Goal: Navigation & Orientation: Find specific page/section

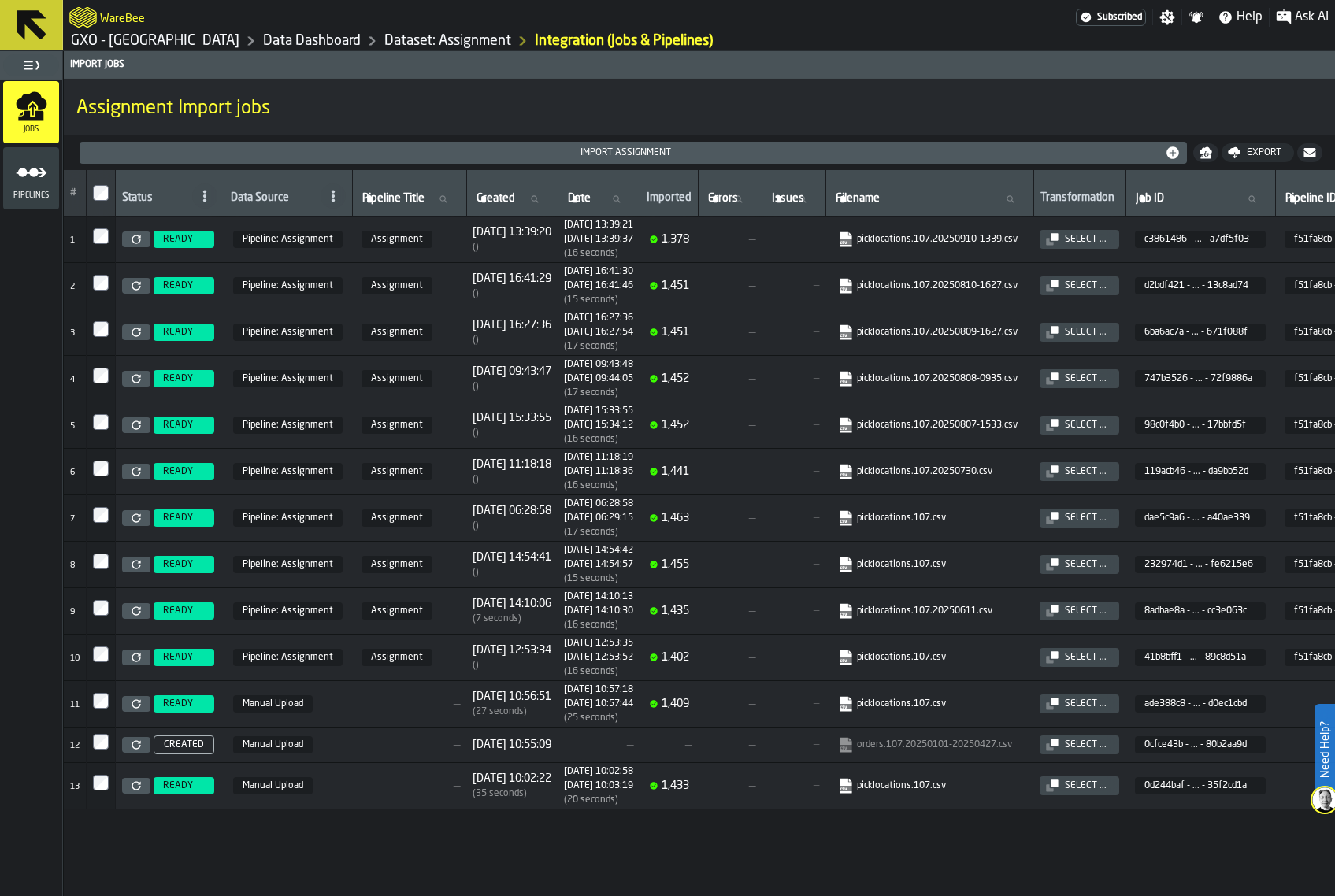
drag, startPoint x: 0, startPoint y: 0, endPoint x: 478, endPoint y: 107, distance: 489.8
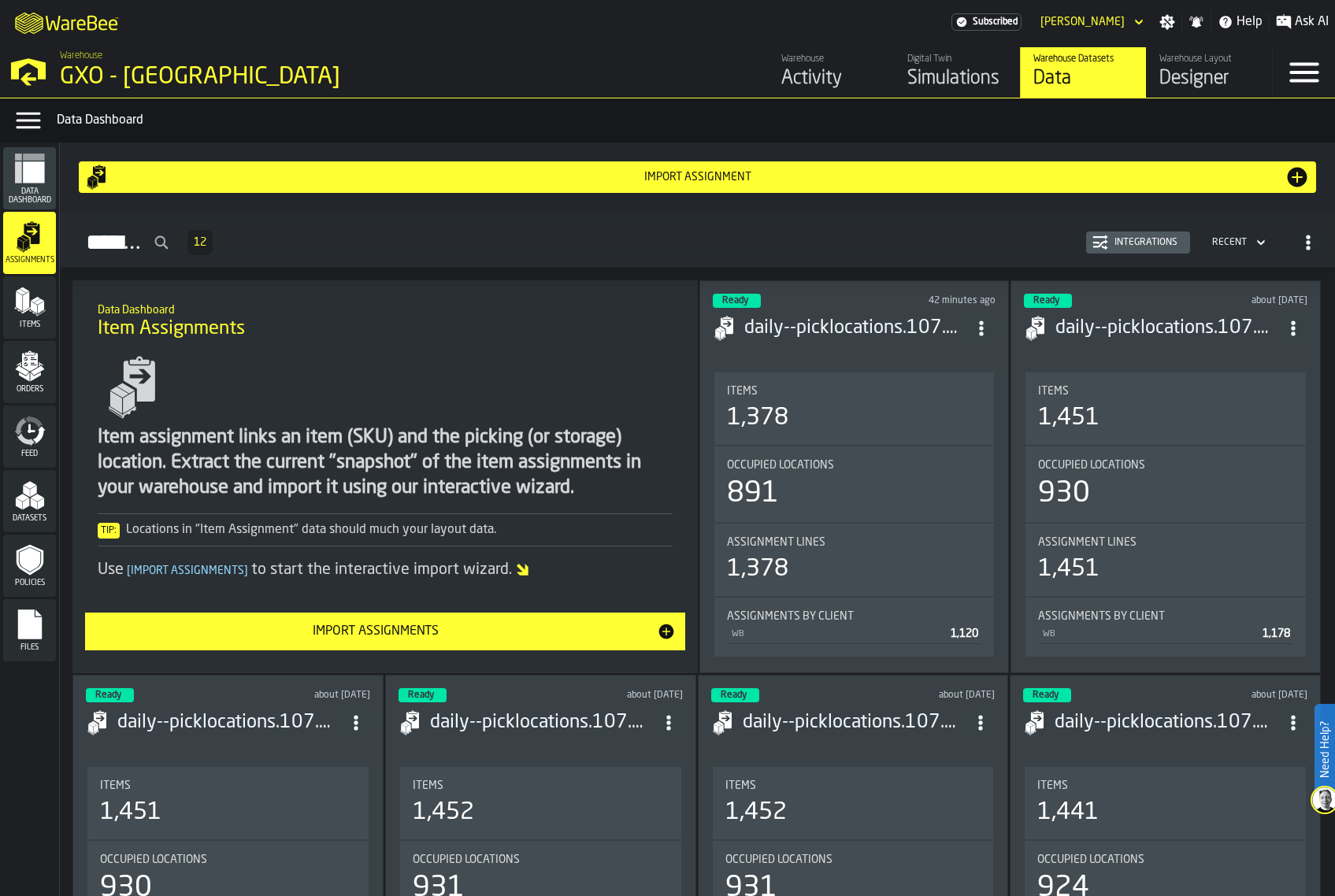
click at [37, 308] on icon "menu Items" at bounding box center [30, 302] width 32 height 32
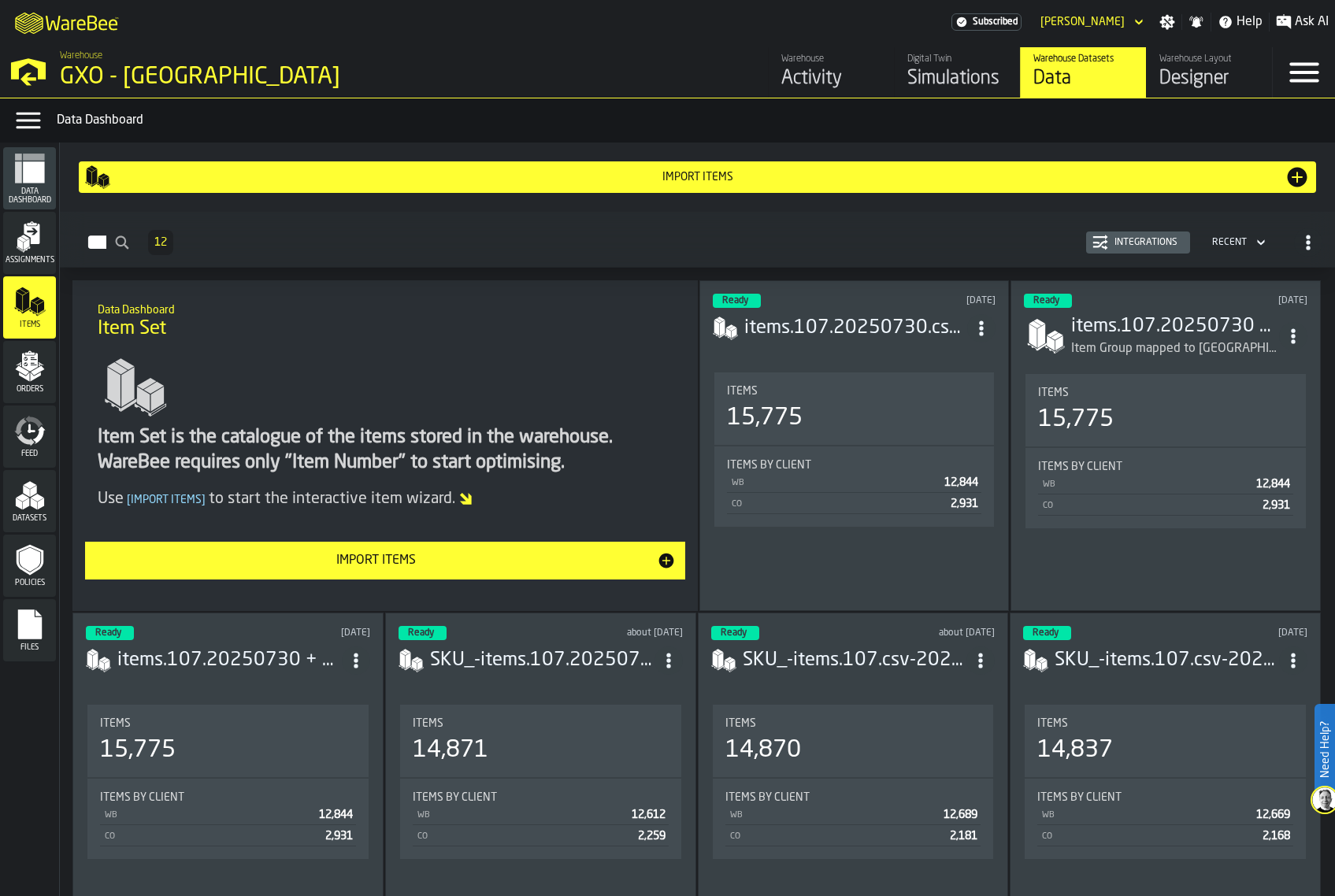
click at [1123, 247] on div "Integrations" at bounding box center [1145, 242] width 75 height 11
click at [11, 375] on div "Orders" at bounding box center [29, 372] width 53 height 44
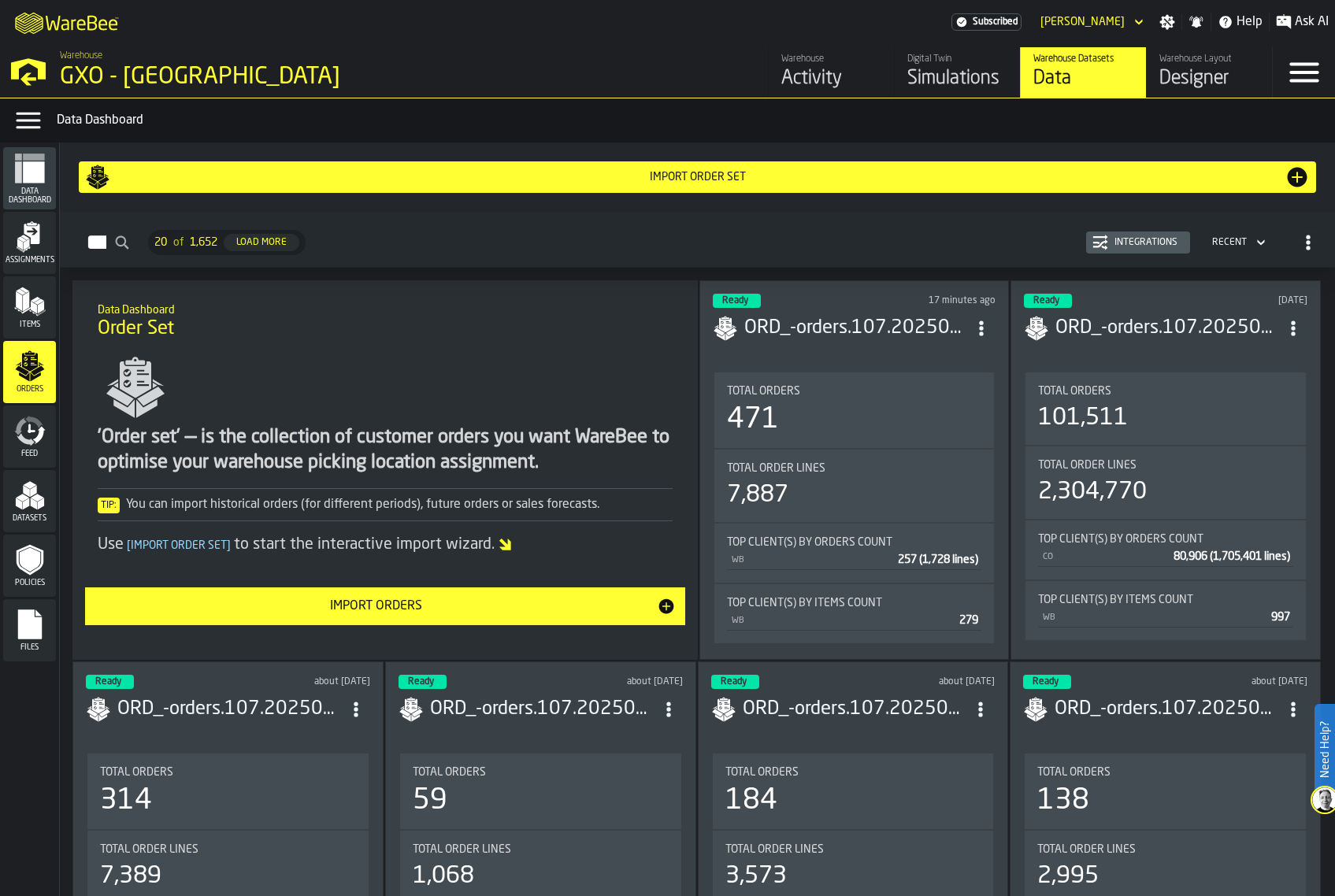
click at [1144, 244] on div "Integrations" at bounding box center [1145, 242] width 75 height 11
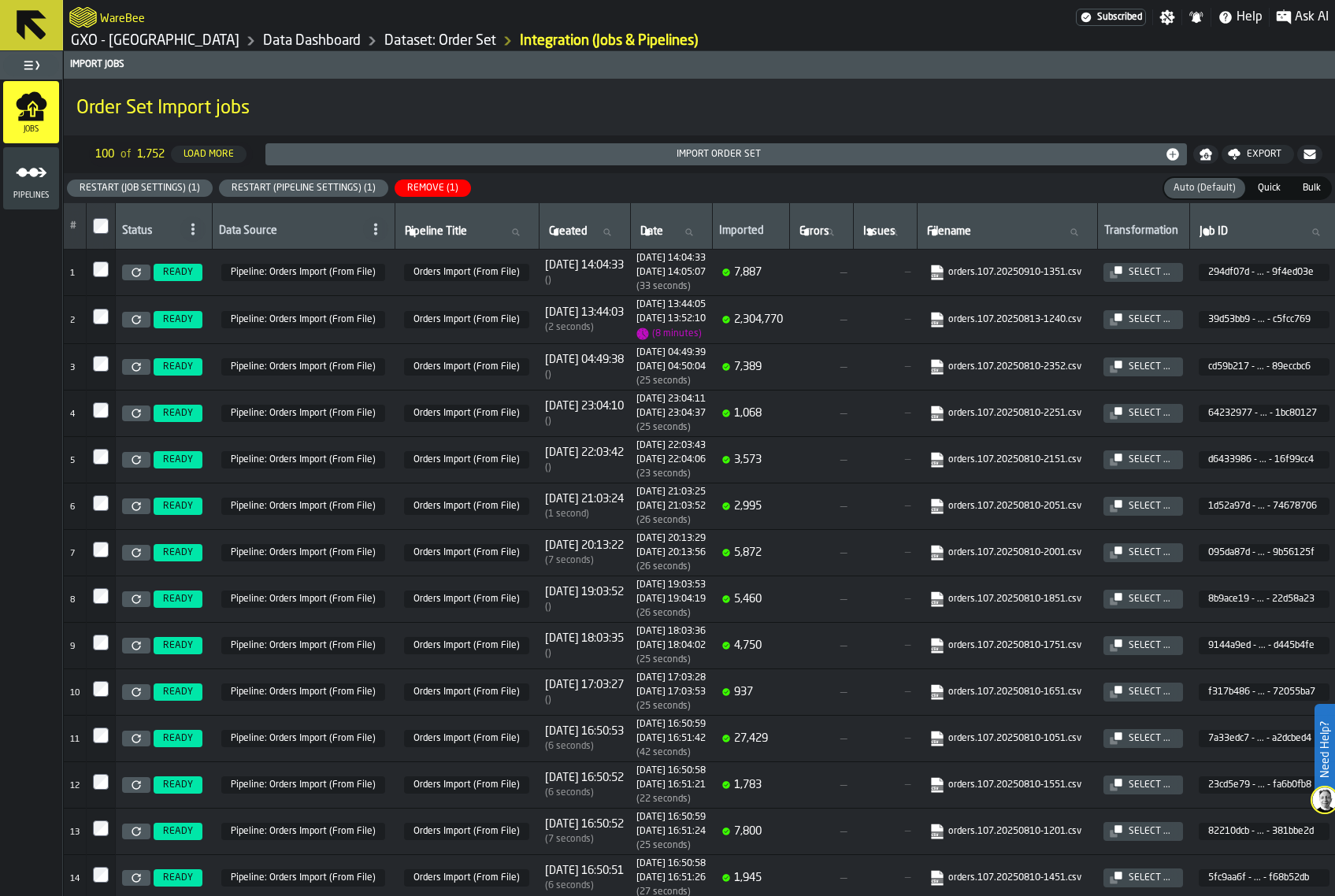
click at [437, 189] on div "Remove (1)" at bounding box center [433, 188] width 64 height 11
click at [431, 189] on div "Remove (1)" at bounding box center [433, 188] width 64 height 11
click at [440, 187] on div "Remove (1)" at bounding box center [433, 188] width 64 height 11
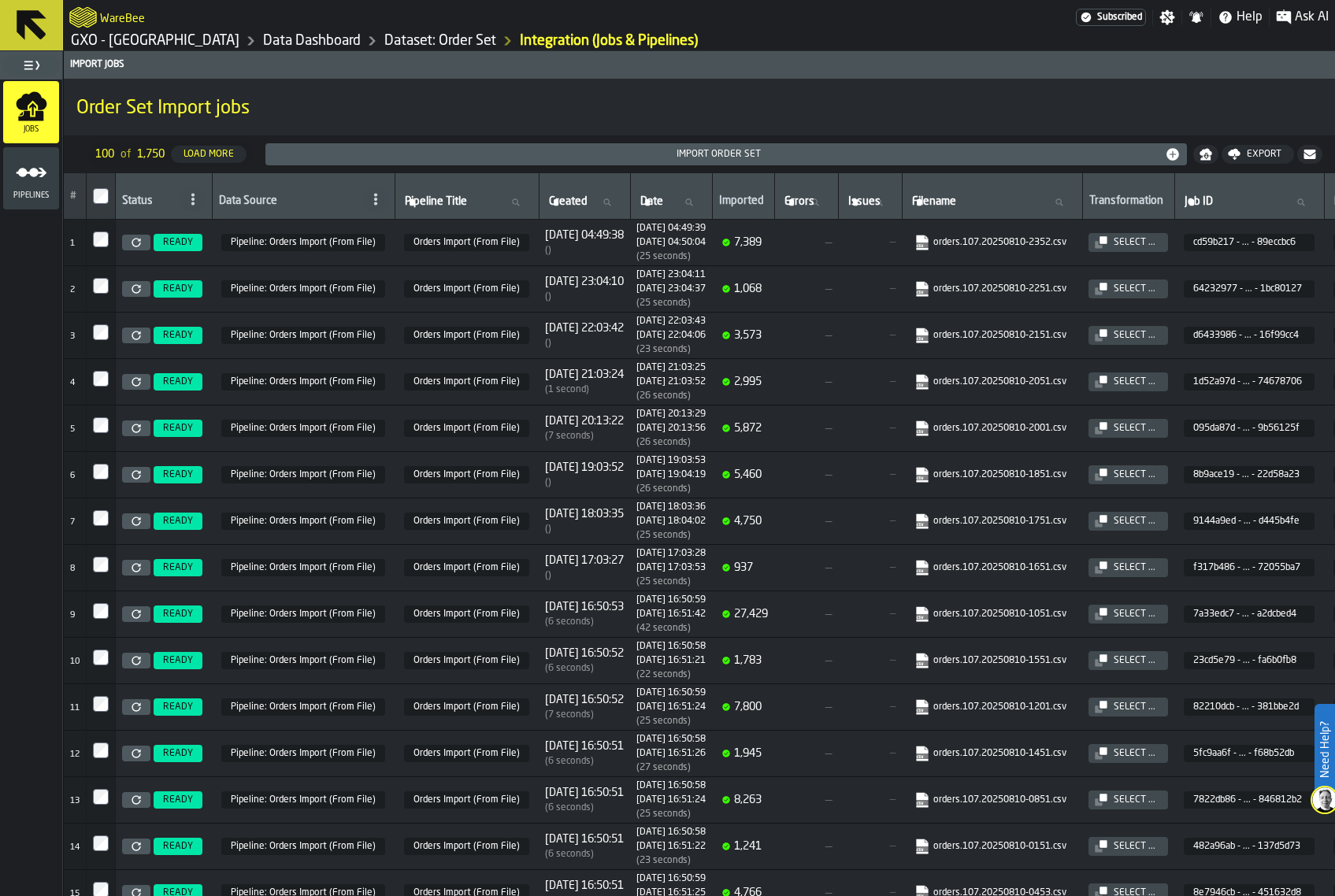
click at [802, 123] on div "Order Set Import jobs" at bounding box center [699, 107] width 1270 height 54
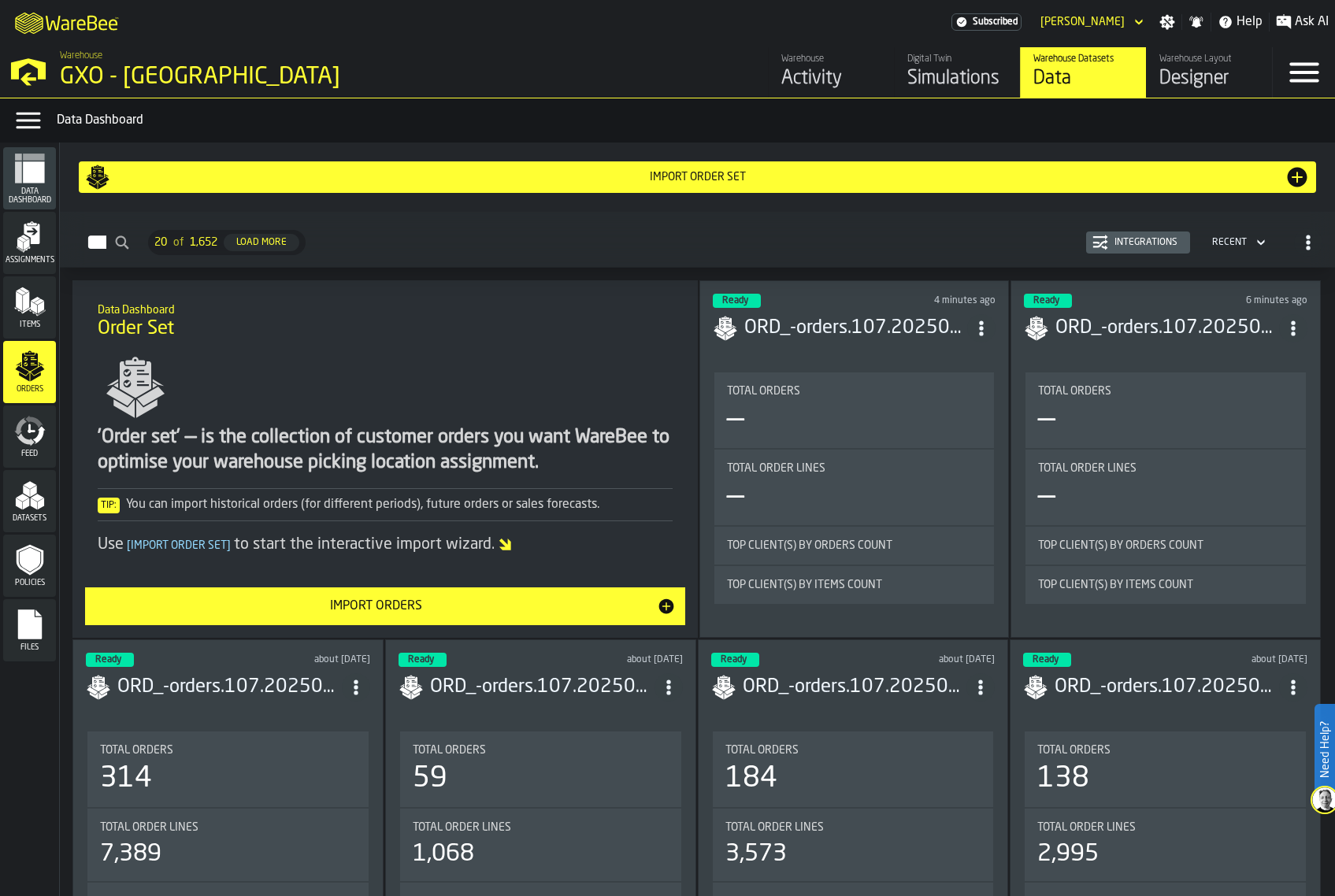
click at [27, 448] on div "Feed" at bounding box center [29, 437] width 53 height 44
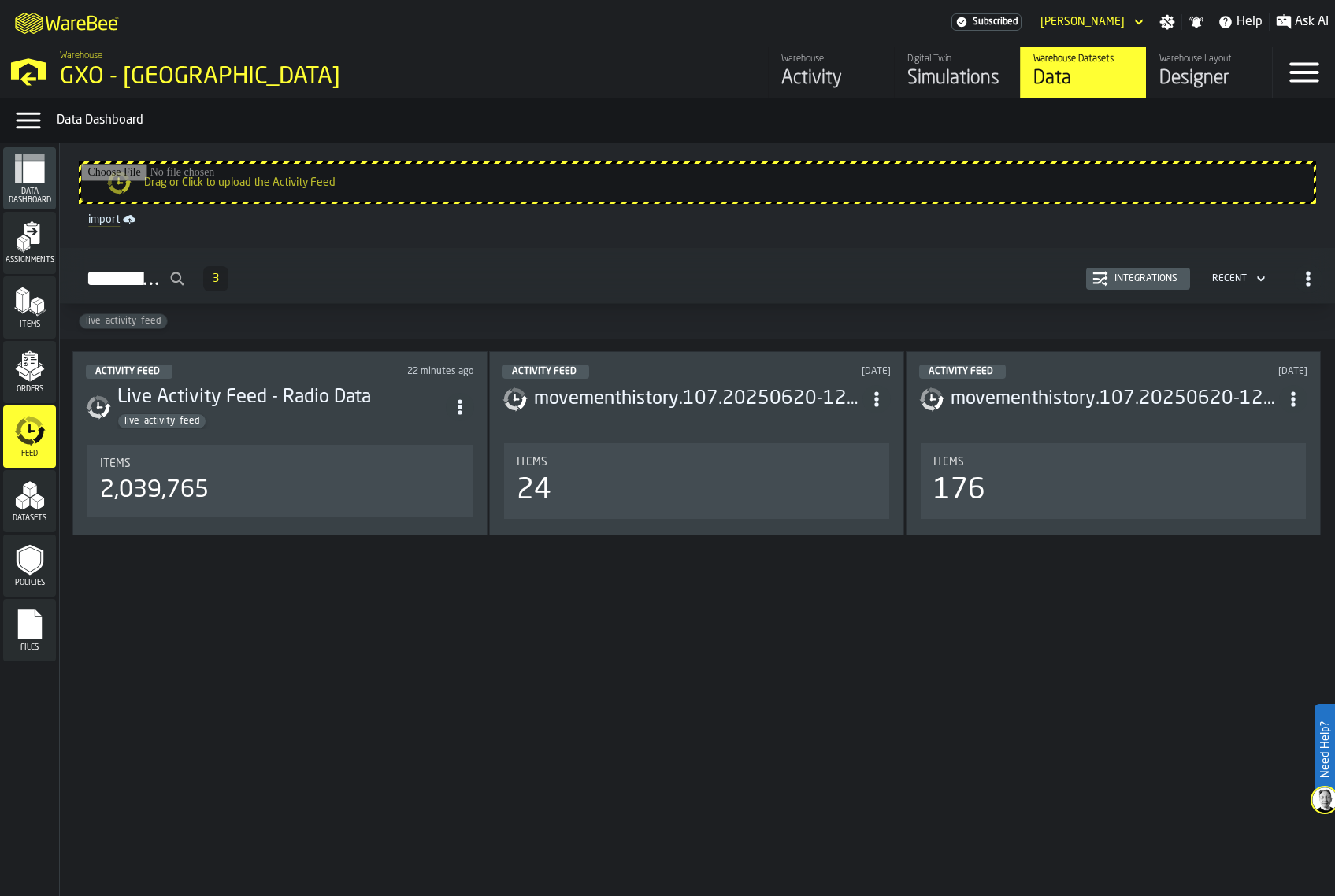
click at [1133, 284] on div "Integrations" at bounding box center [1145, 278] width 75 height 11
click at [21, 247] on polygon "menu Assignments" at bounding box center [20, 243] width 6 height 11
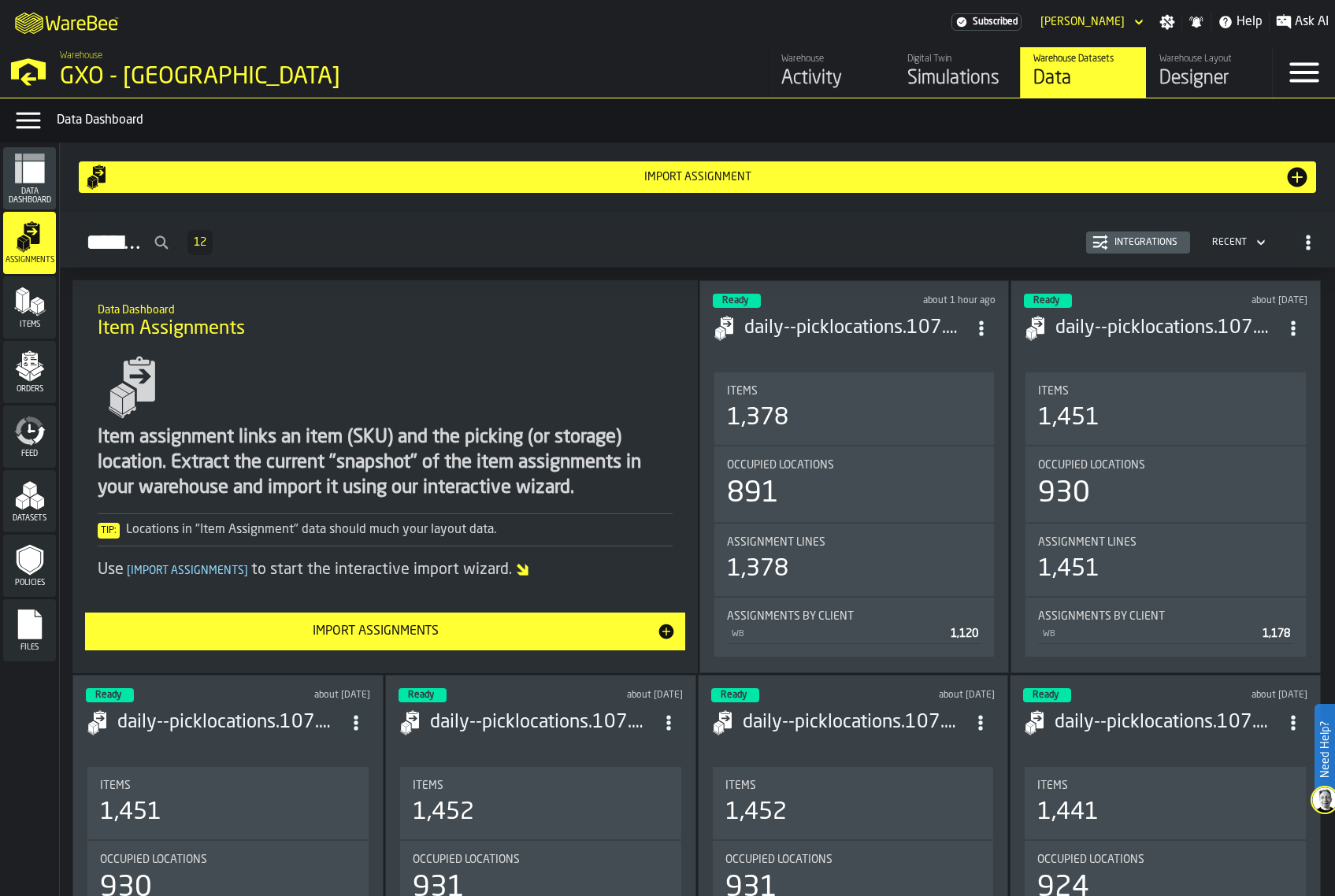
click at [1118, 249] on div "Integrations" at bounding box center [1137, 242] width 91 height 16
click at [34, 307] on polygon "menu Items" at bounding box center [34, 308] width 6 height 13
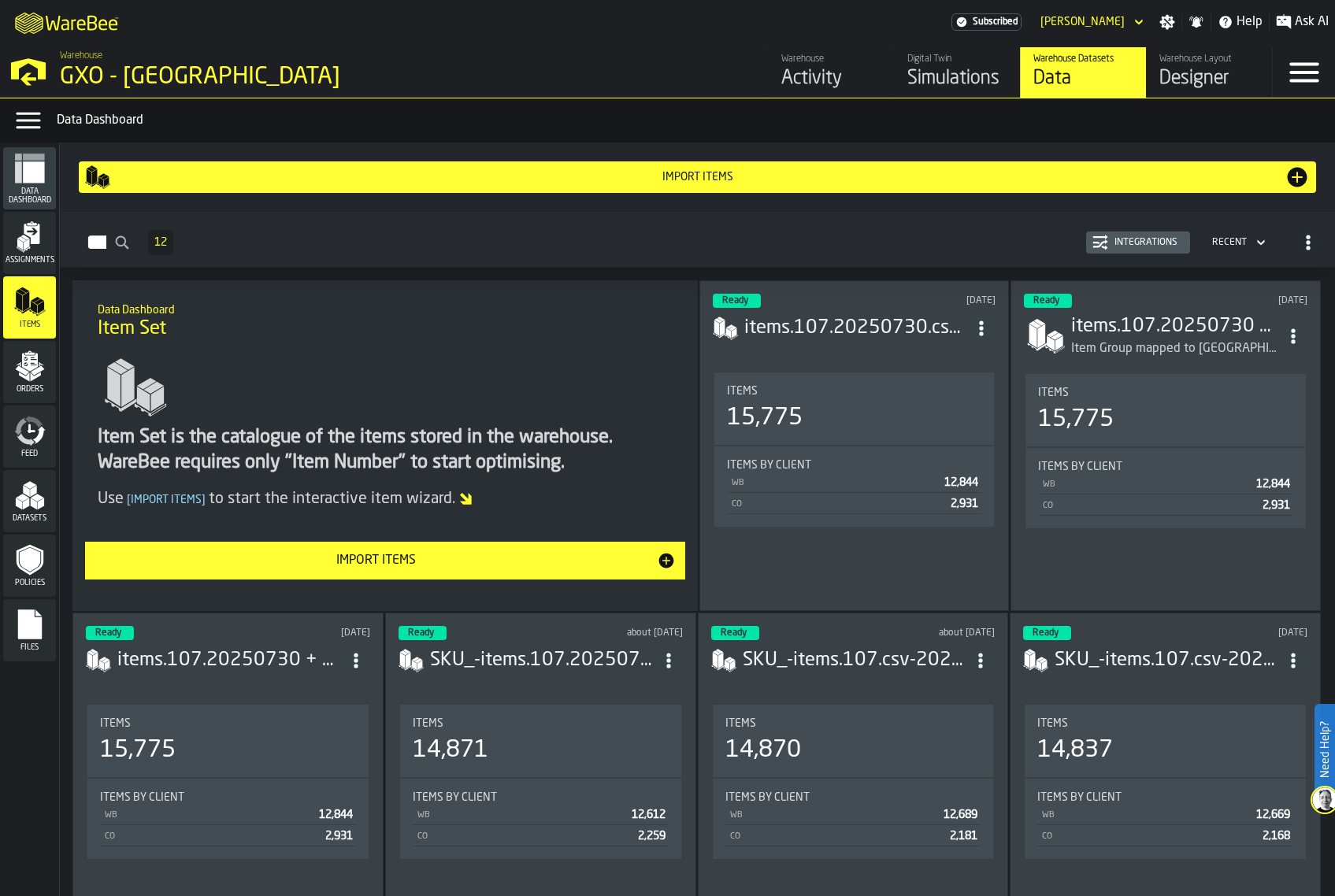
click at [1117, 249] on div "Integrations" at bounding box center [1137, 242] width 91 height 16
click at [11, 248] on div "Assignments" at bounding box center [29, 243] width 53 height 44
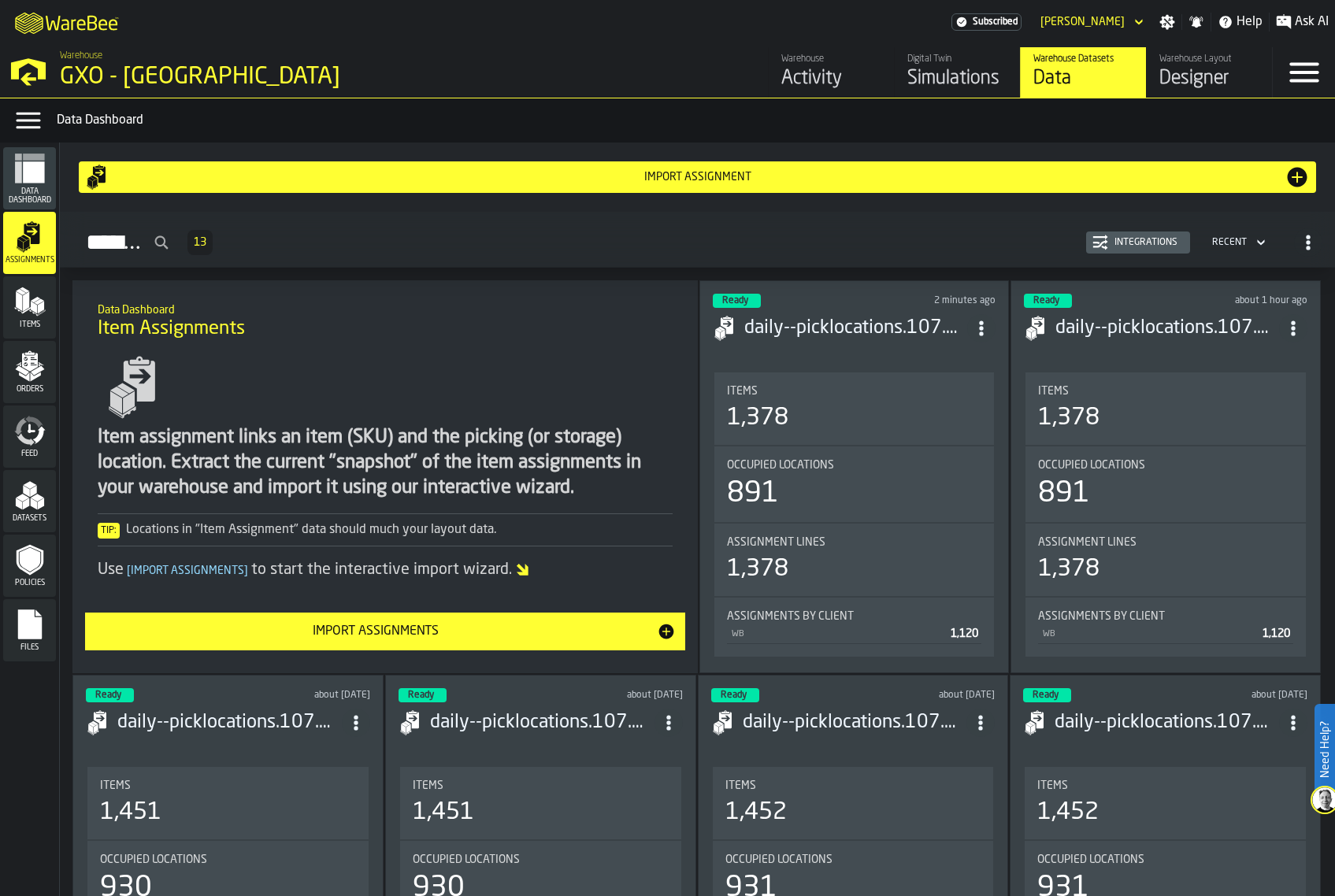
click at [1154, 245] on div "Integrations" at bounding box center [1145, 242] width 75 height 11
